Goal: Complete application form: Complete application form

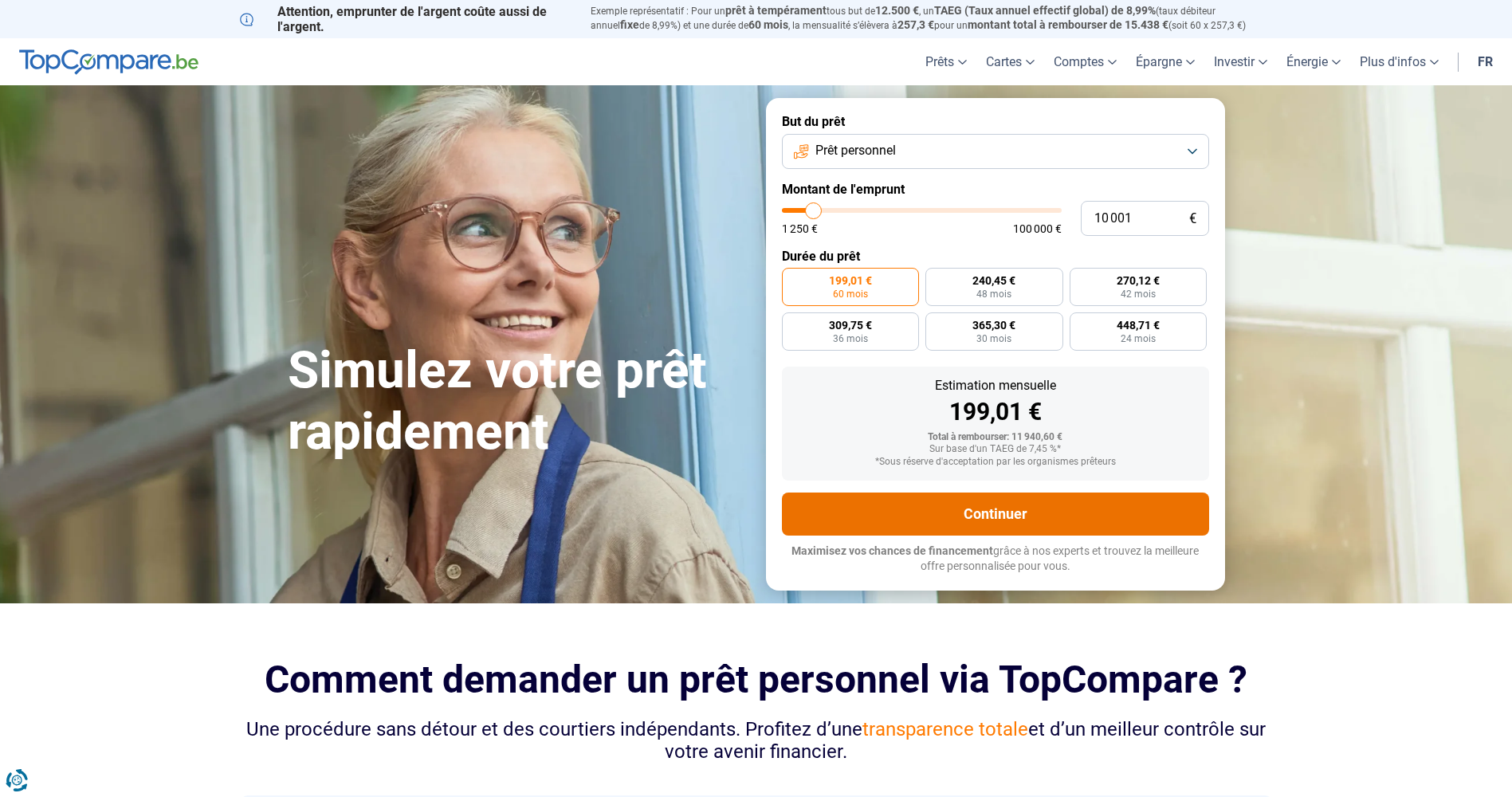
click at [916, 536] on button "Continuer" at bounding box center [995, 514] width 427 height 43
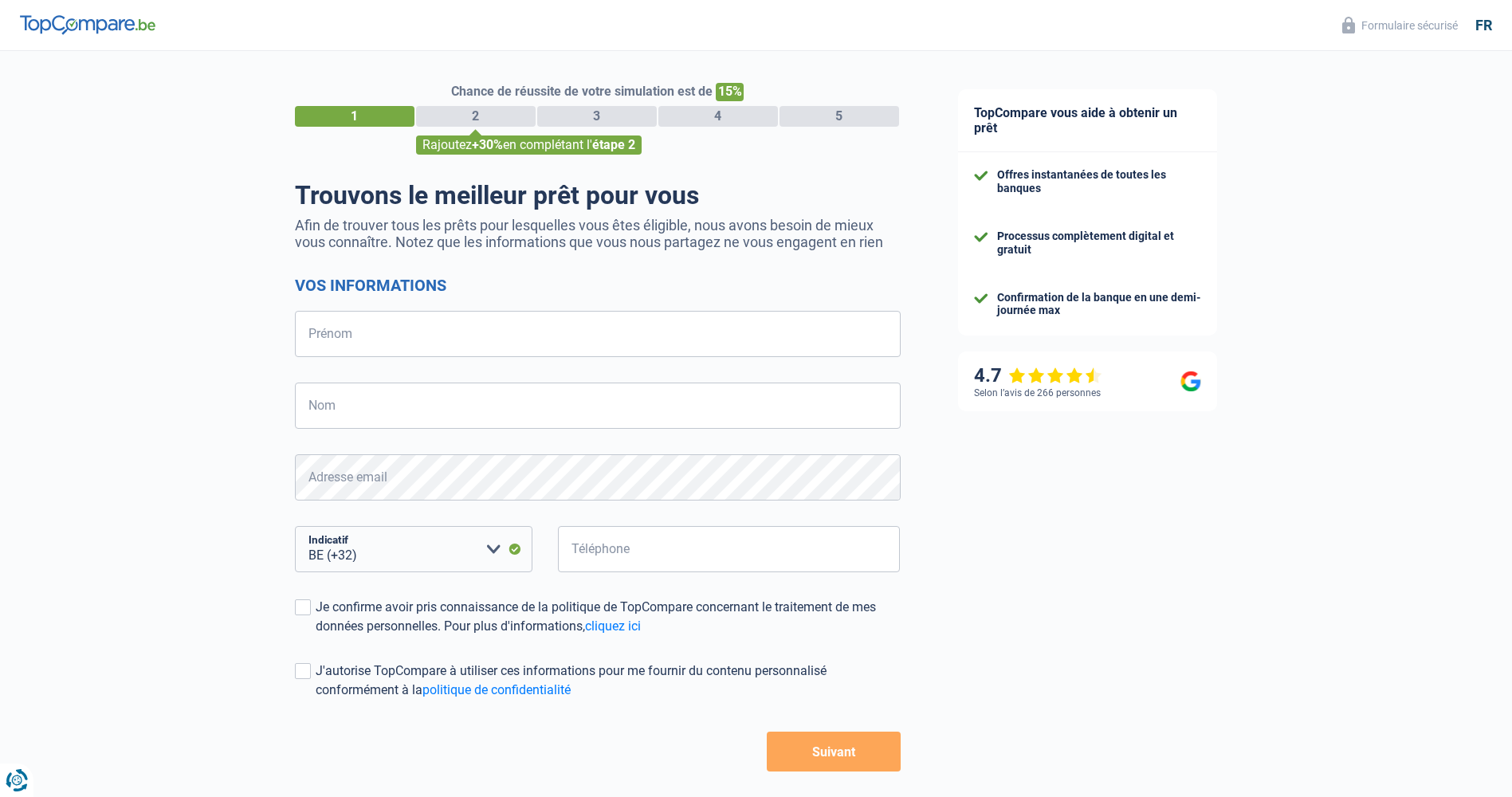
select select "32"
drag, startPoint x: 0, startPoint y: 0, endPoint x: 473, endPoint y: 337, distance: 580.8
click at [473, 337] on input "Prénom" at bounding box center [597, 334] width 606 height 46
type input "sebastien"
type input "sandras"
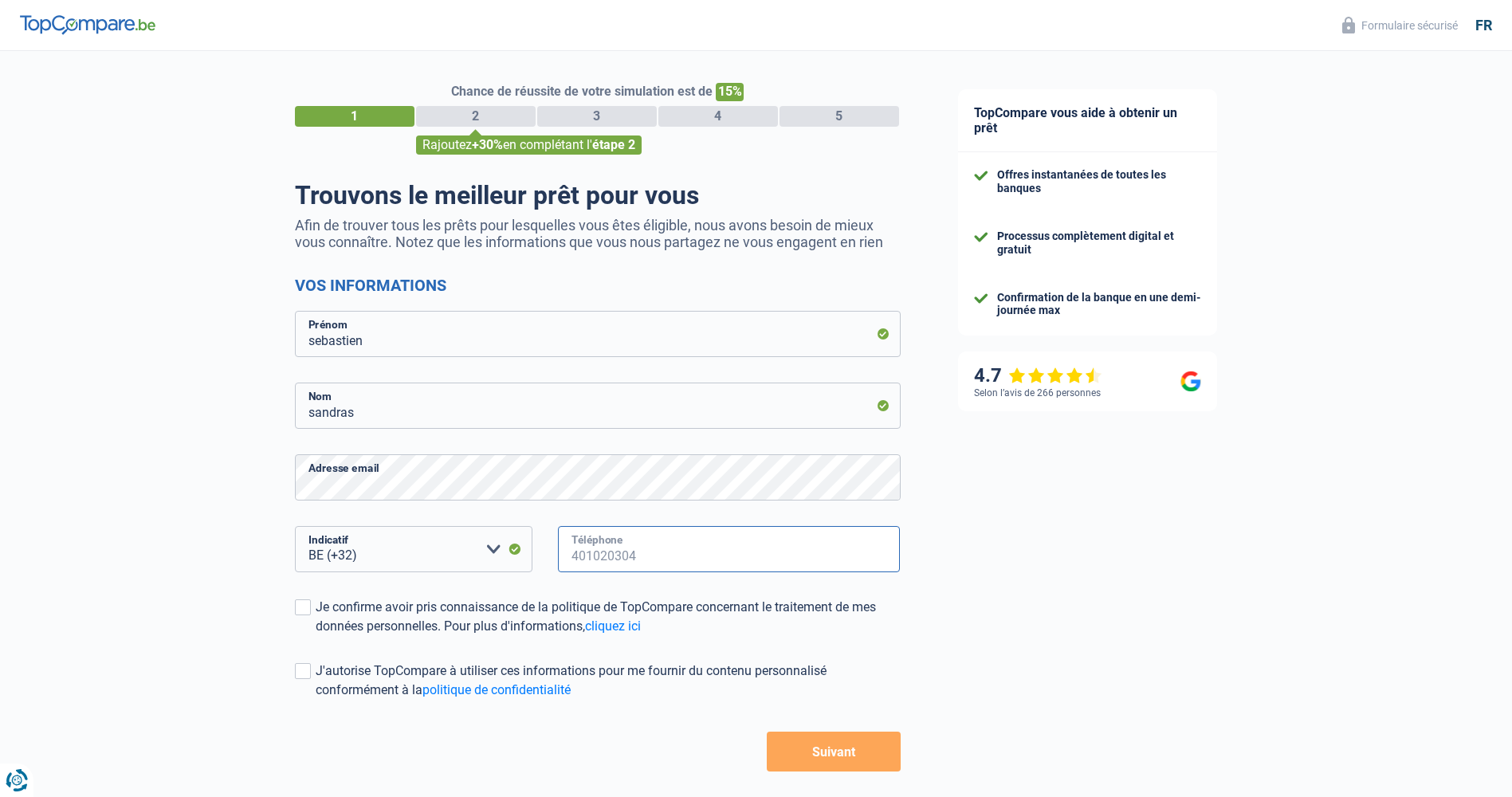
click at [628, 545] on input "Téléphone" at bounding box center [729, 549] width 343 height 46
type input "499425758"
click at [299, 613] on span at bounding box center [302, 607] width 16 height 16
click at [316, 636] on input "Je confirme avoir pris connaissance de la politique de TopCompare concernant le…" at bounding box center [316, 636] width 0 height 0
click at [307, 663] on label "J'autorise TopCompare à utiliser ces informations pour me fournir du contenu pe…" at bounding box center [597, 681] width 606 height 38
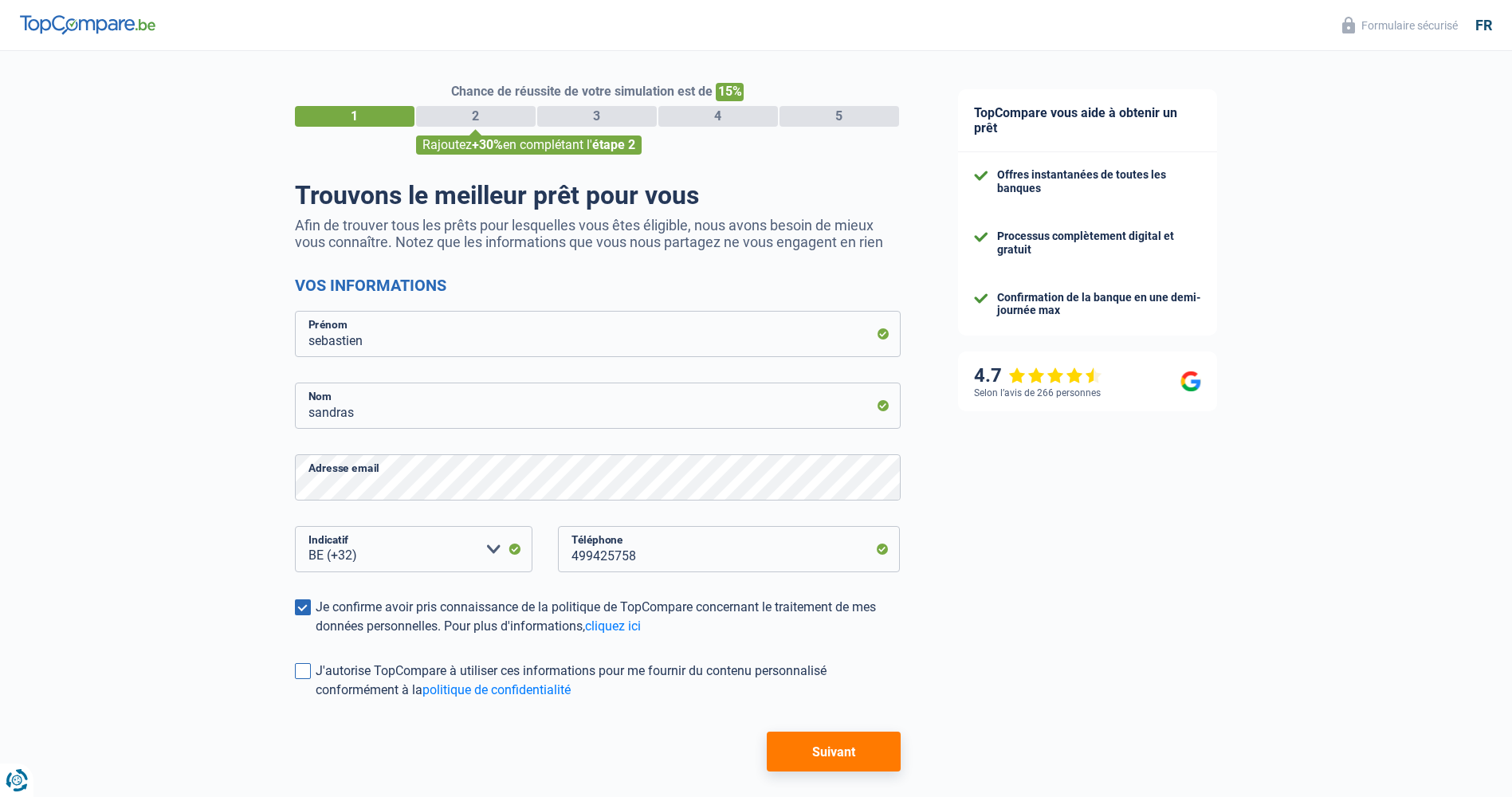
click at [316, 700] on input "J'autorise TopCompare à utiliser ces informations pour me fournir du contenu pe…" at bounding box center [316, 700] width 0 height 0
click at [836, 718] on form "Vos informations sebastien Prénom sandras Nom Adresse email BE (+32) LU (+352) …" at bounding box center [597, 524] width 606 height 496
click at [833, 747] on button "Suivant" at bounding box center [834, 752] width 133 height 40
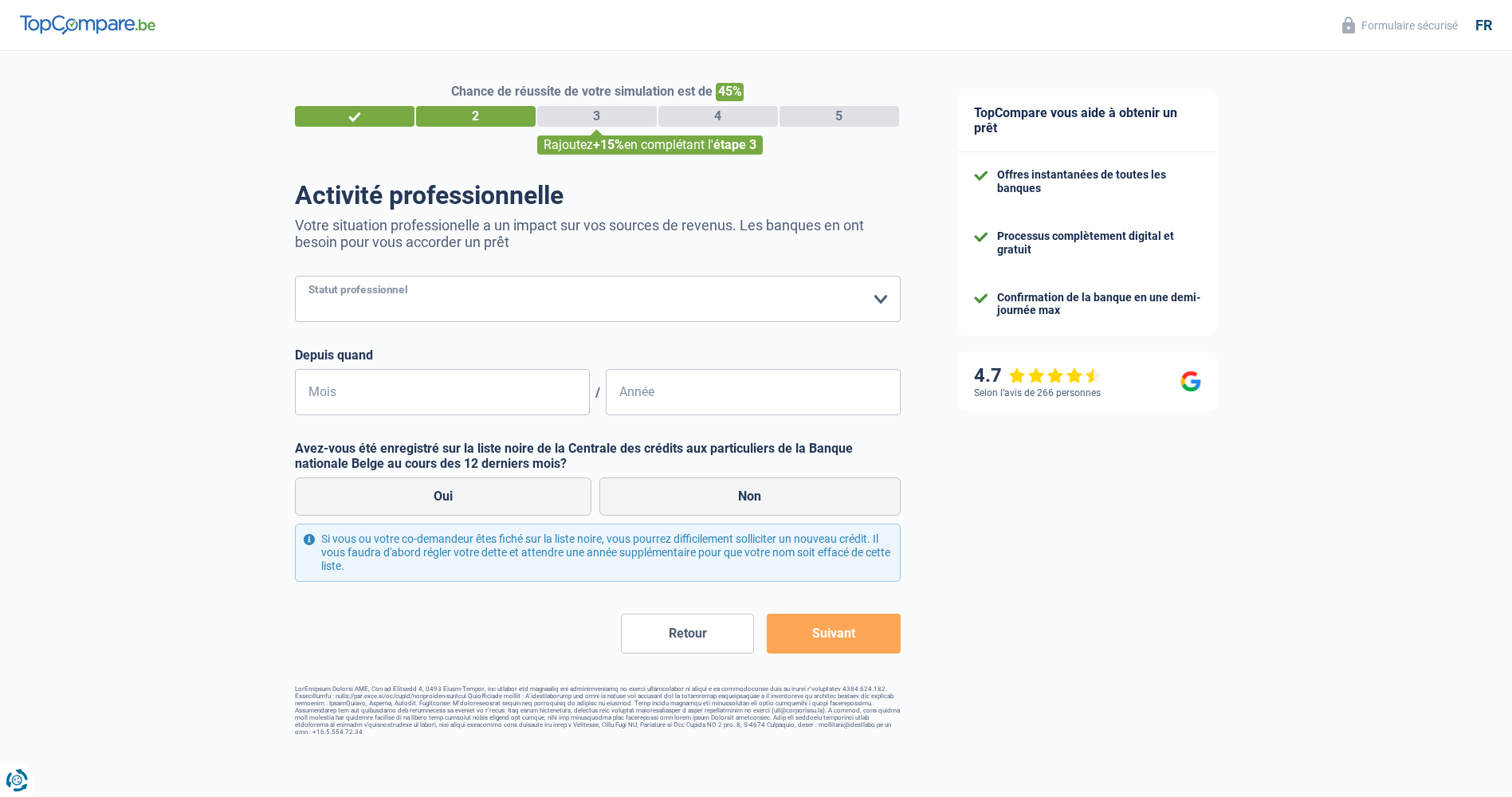
click at [550, 289] on select "Ouvrier Employé privé Employé public Invalide Indépendant Pensionné Chômeur Mut…" at bounding box center [597, 299] width 606 height 46
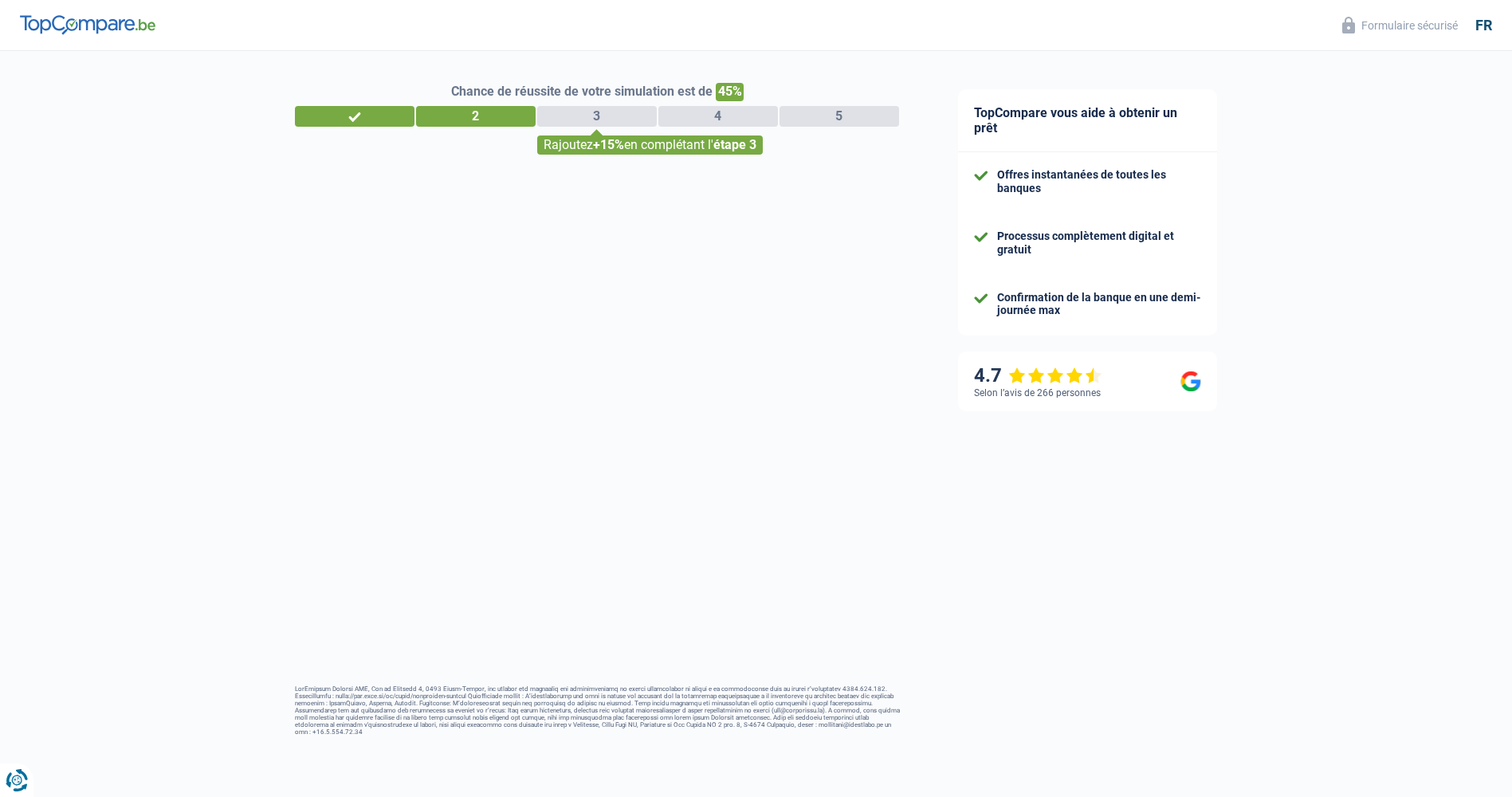
select select "32"
